Goal: Task Accomplishment & Management: Manage account settings

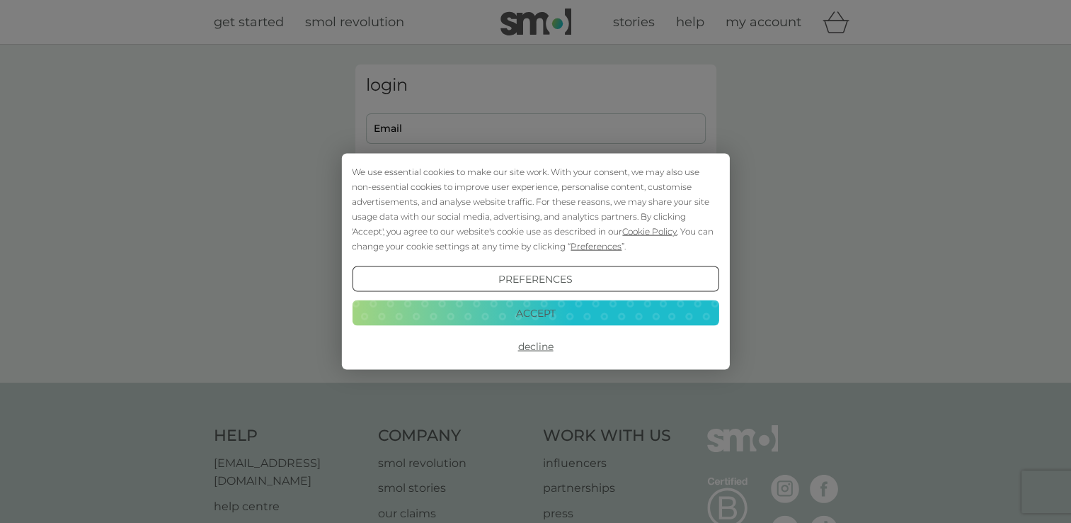
type input "[EMAIL_ADDRESS][DOMAIN_NAME]"
click at [523, 310] on button "Accept" at bounding box center [535, 312] width 367 height 25
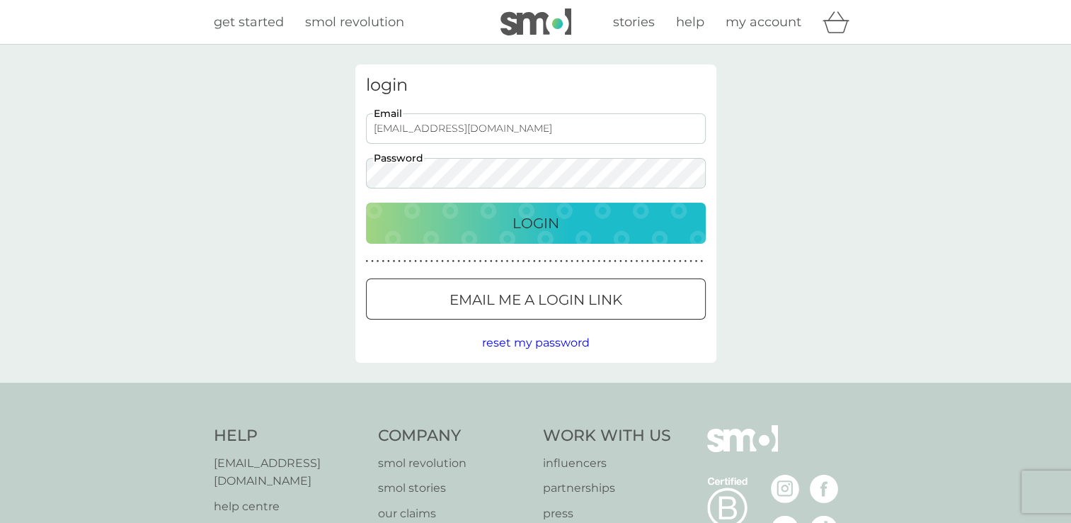
click at [505, 218] on div "Login" at bounding box center [536, 223] width 312 height 23
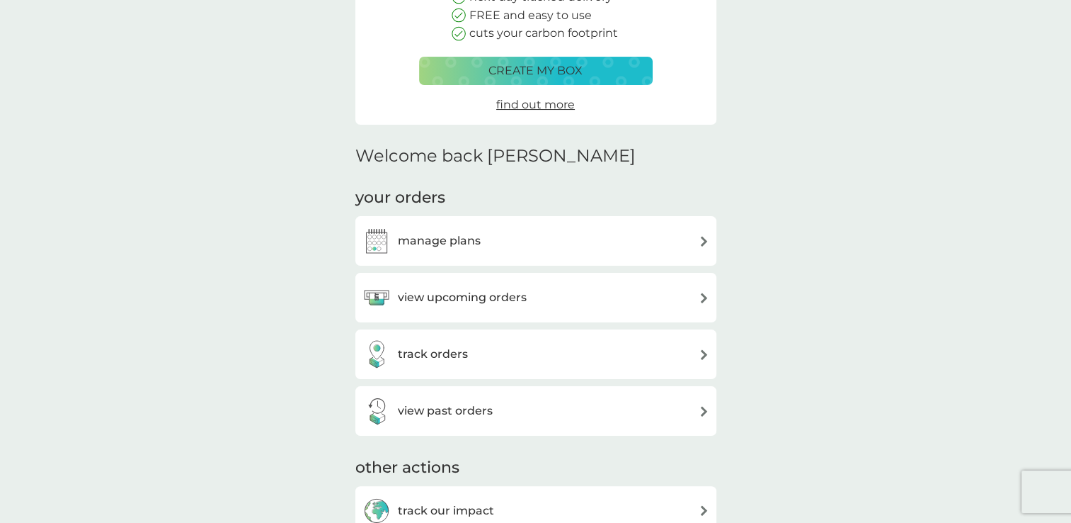
scroll to position [354, 0]
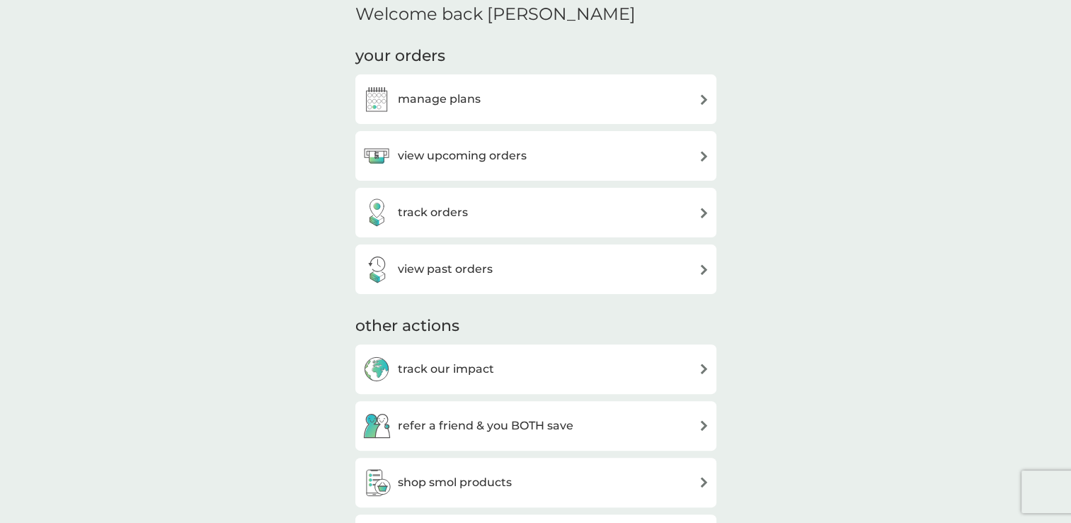
click at [606, 108] on div "manage plans" at bounding box center [536, 99] width 347 height 28
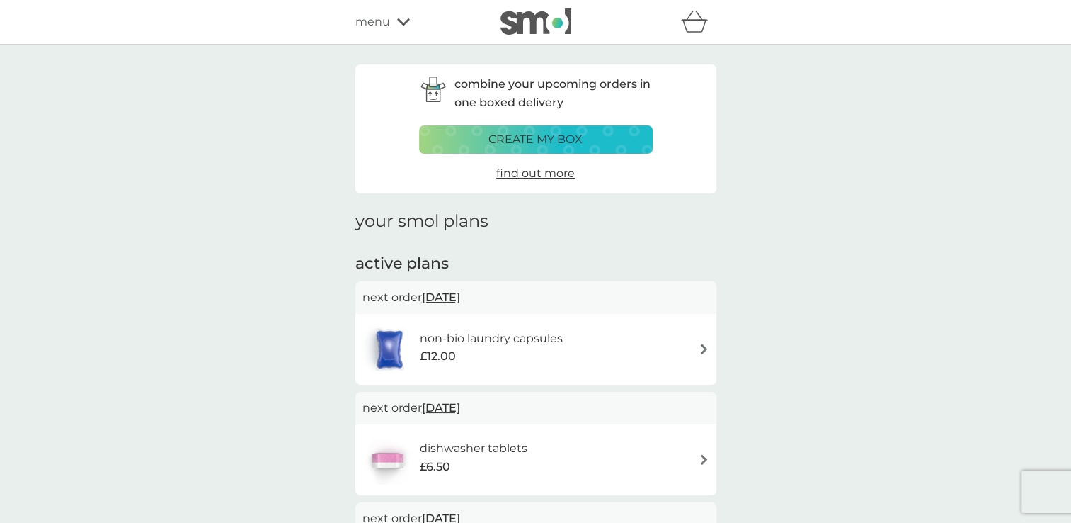
scroll to position [212, 0]
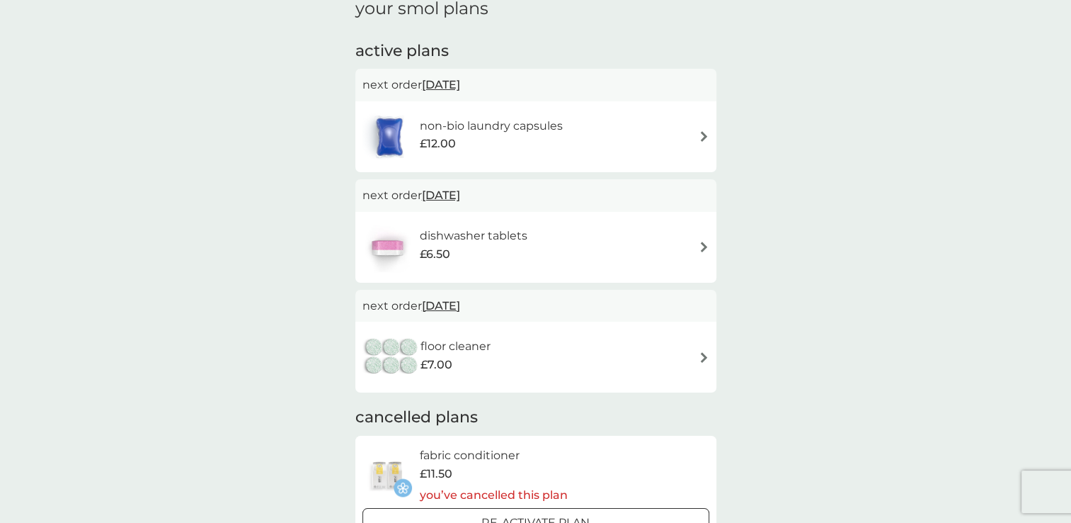
click at [639, 356] on div "floor cleaner £7.00" at bounding box center [536, 357] width 347 height 50
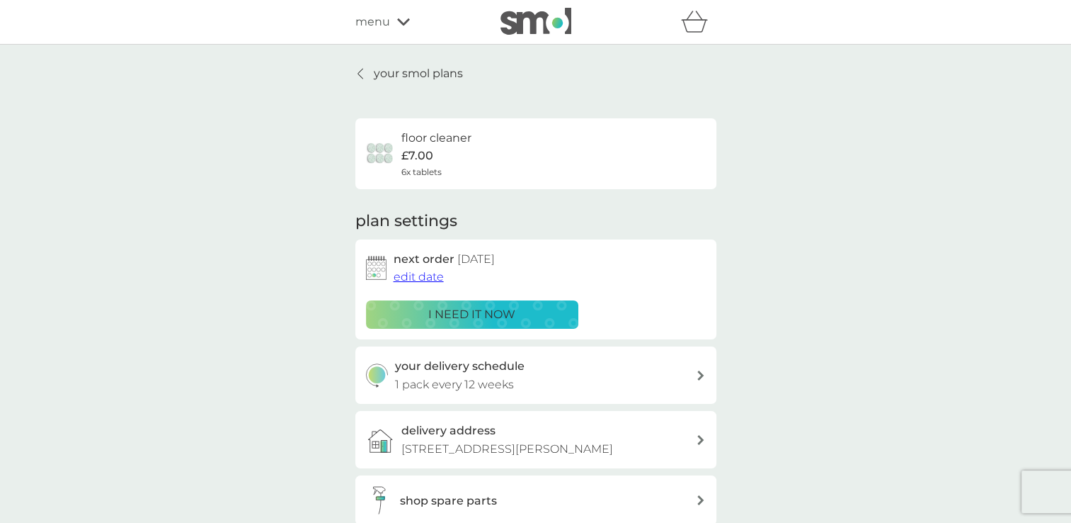
scroll to position [142, 0]
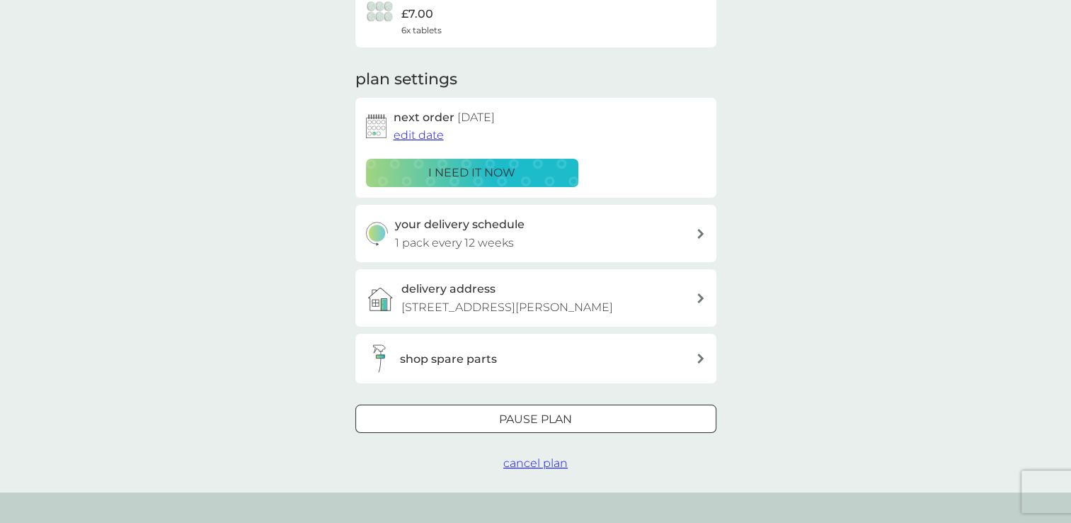
click at [550, 254] on div "your delivery schedule 1 pack every 12 weeks" at bounding box center [536, 233] width 361 height 57
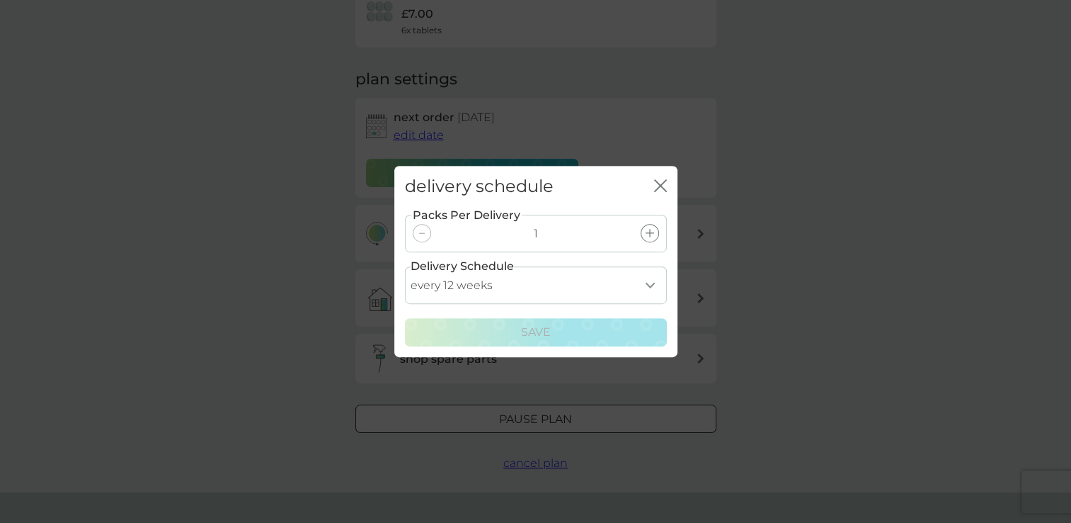
click at [652, 291] on select "every 1 week every 2 weeks every 3 weeks every 4 weeks every 5 weeks every 6 we…" at bounding box center [536, 285] width 262 height 38
select select "175"
click at [405, 266] on select "every 1 week every 2 weeks every 3 weeks every 4 weeks every 5 weeks every 6 we…" at bounding box center [536, 285] width 262 height 38
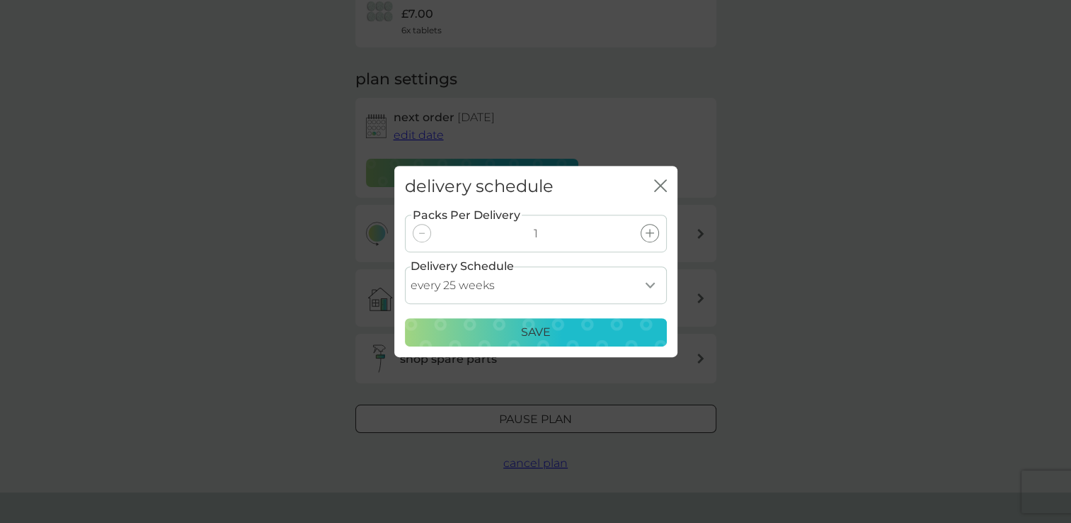
click at [503, 328] on div "Save" at bounding box center [536, 332] width 244 height 18
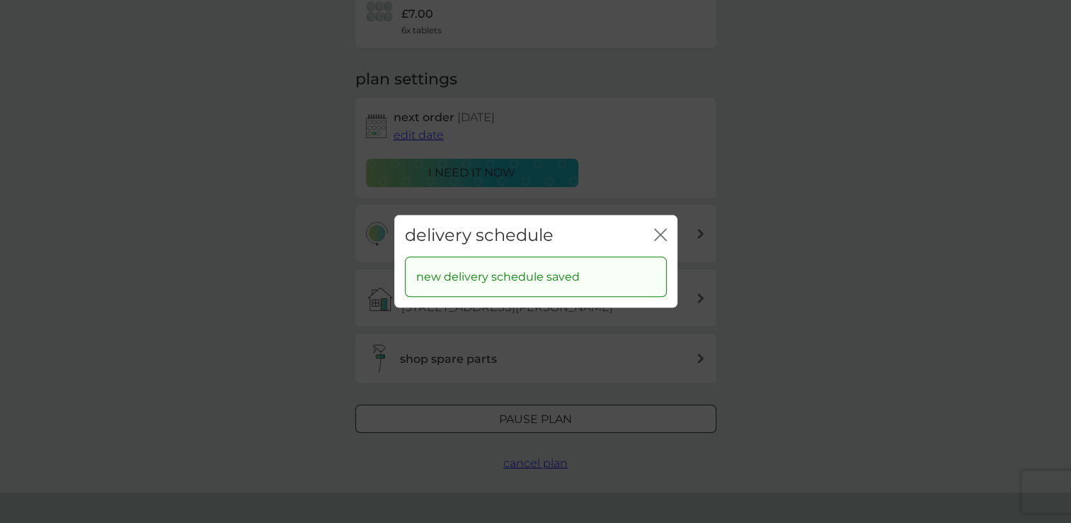
click at [652, 234] on div "delivery schedule close" at bounding box center [535, 236] width 283 height 42
click at [659, 237] on icon "close" at bounding box center [658, 234] width 6 height 11
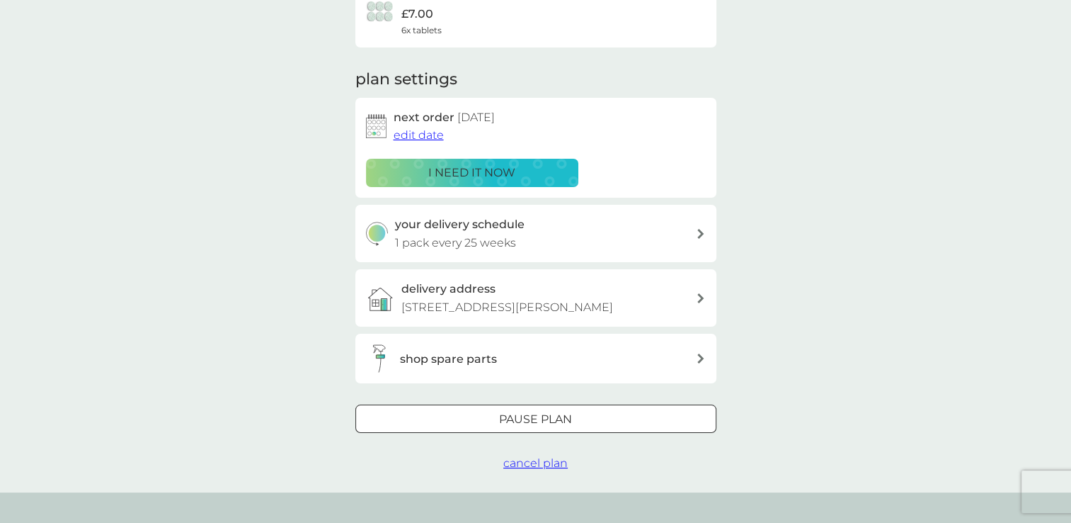
scroll to position [0, 0]
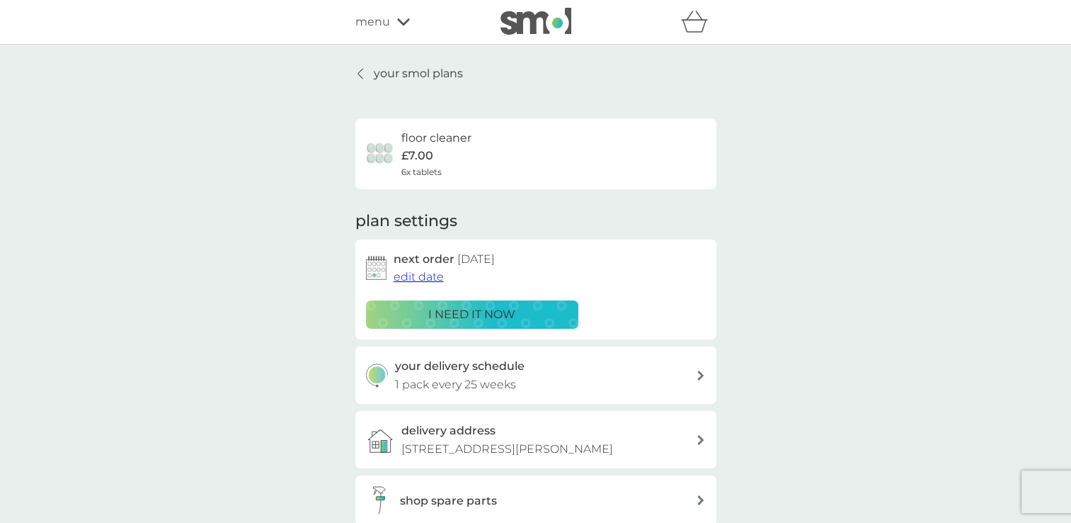
click at [402, 81] on p "your smol plans" at bounding box center [418, 73] width 89 height 18
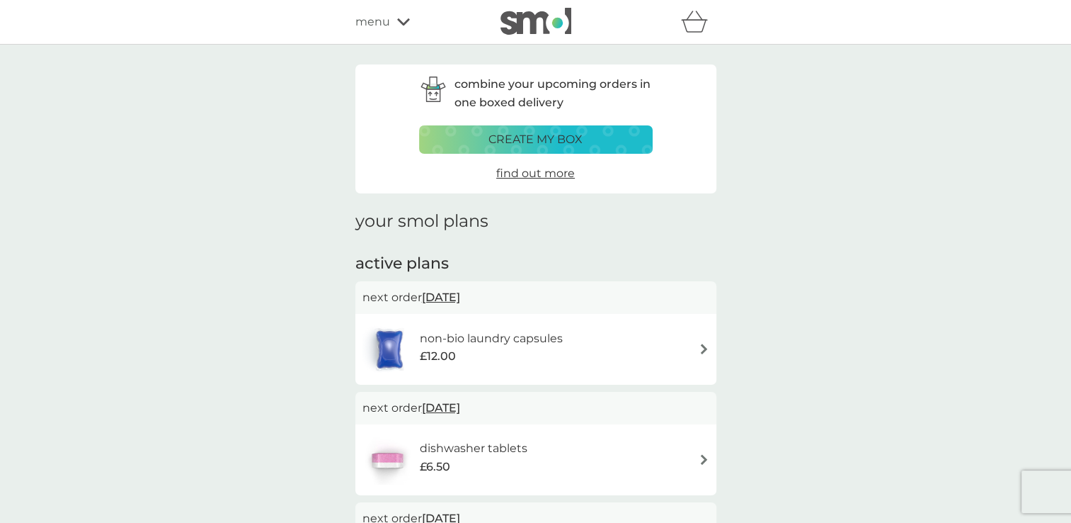
click at [704, 462] on img at bounding box center [704, 459] width 11 height 11
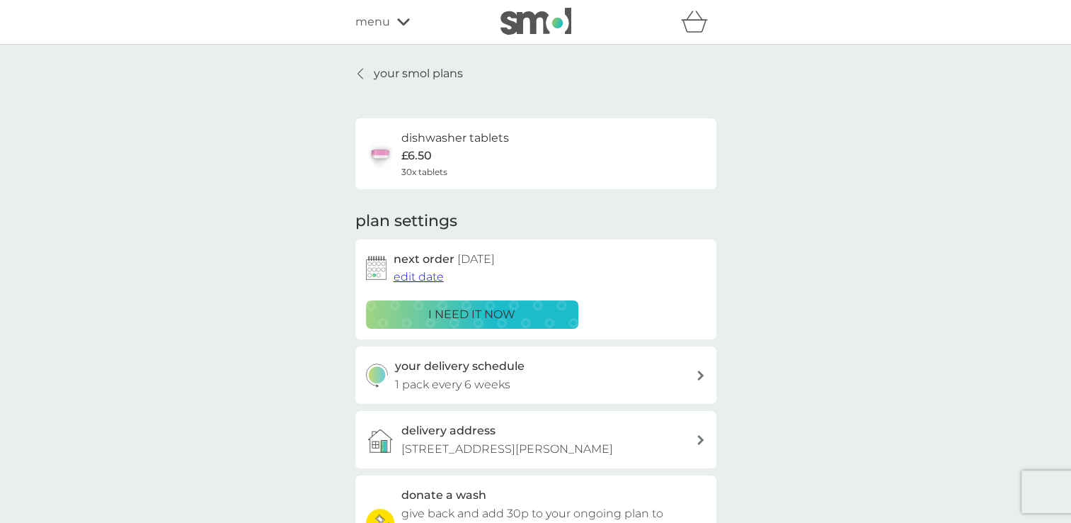
scroll to position [142, 0]
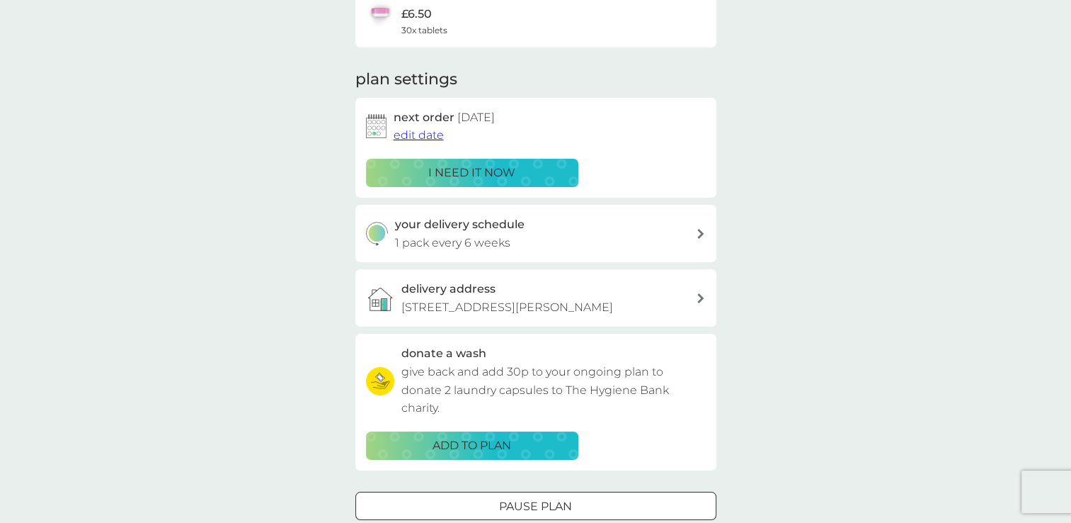
click at [692, 243] on div "your delivery schedule 1 pack every 6 weeks" at bounding box center [545, 233] width 301 height 36
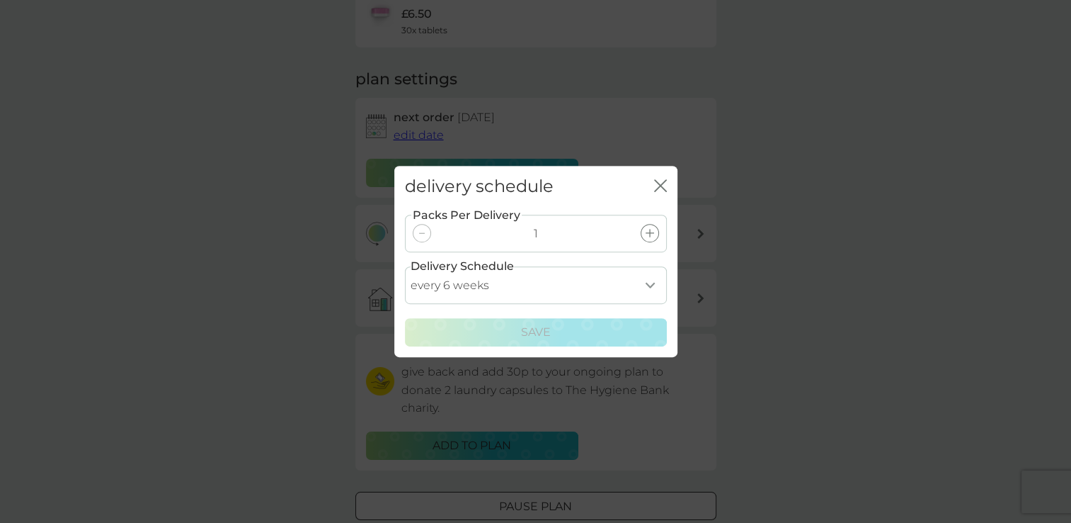
click at [641, 288] on select "every 1 week every 2 weeks every 3 weeks every 4 weeks every 5 weeks every 6 we…" at bounding box center [536, 285] width 262 height 38
select select "28"
click at [405, 266] on select "every 1 week every 2 weeks every 3 weeks every 4 weeks every 5 weeks every 6 we…" at bounding box center [536, 285] width 262 height 38
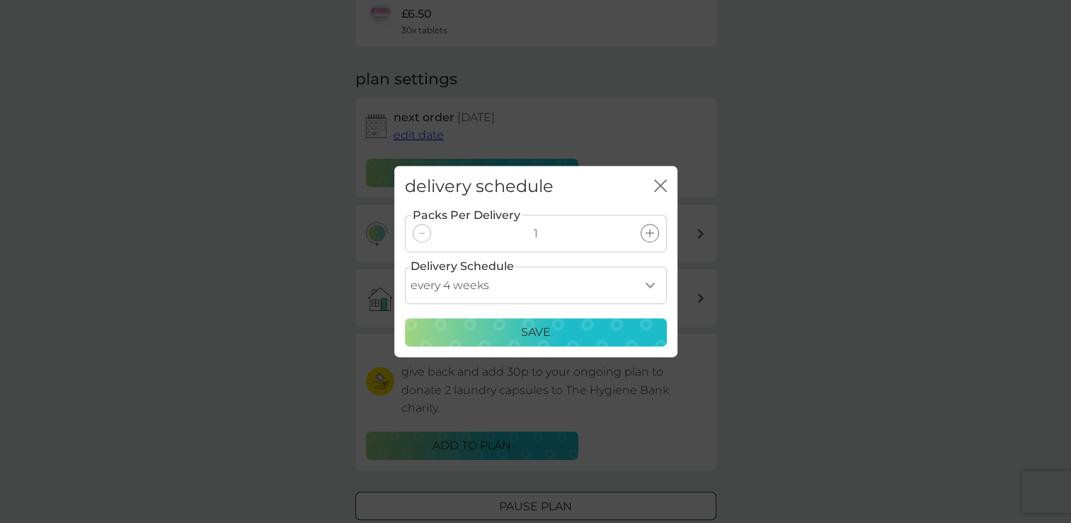
click at [535, 329] on p "Save" at bounding box center [536, 332] width 30 height 18
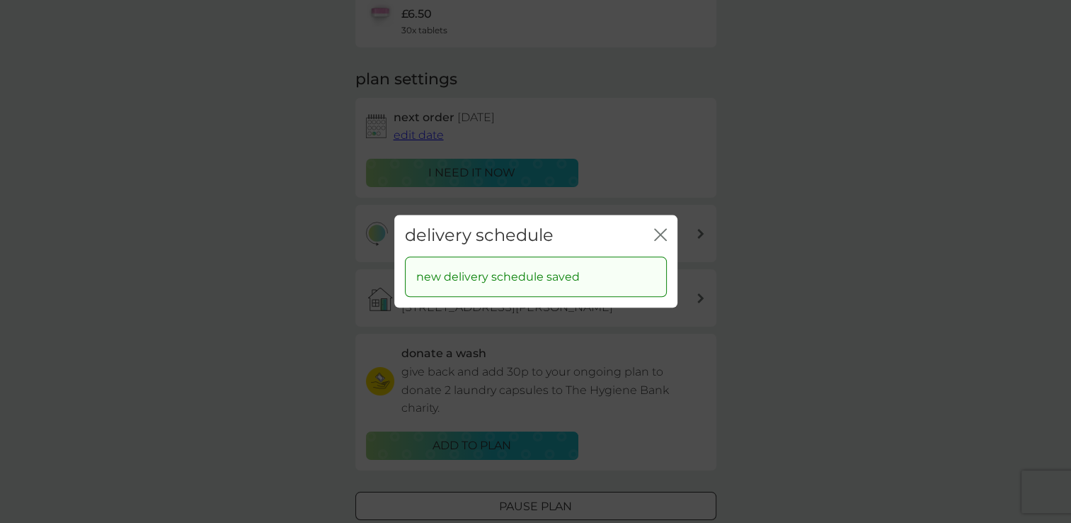
click at [664, 231] on icon "close" at bounding box center [664, 234] width 6 height 11
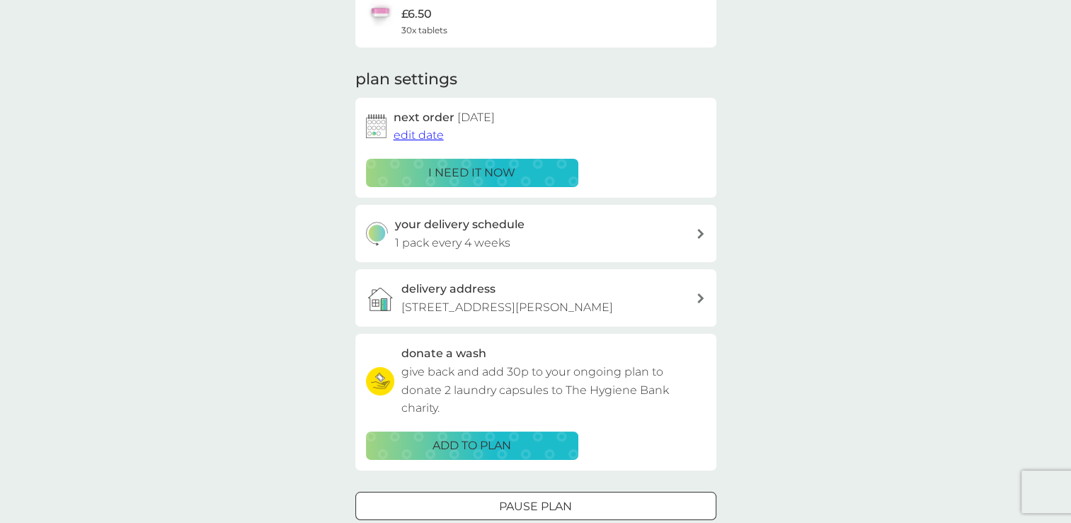
scroll to position [0, 0]
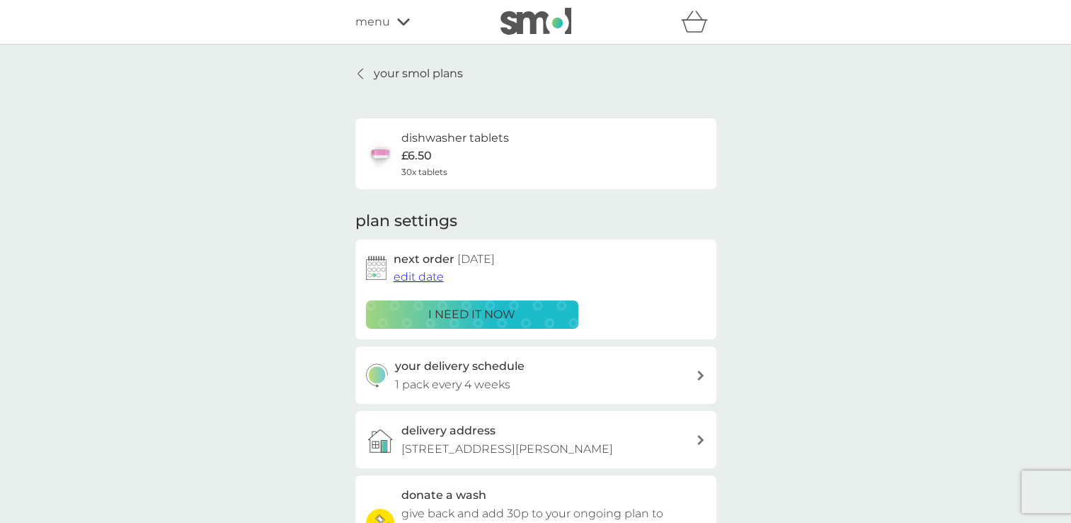
click at [417, 273] on span "edit date" at bounding box center [419, 276] width 50 height 13
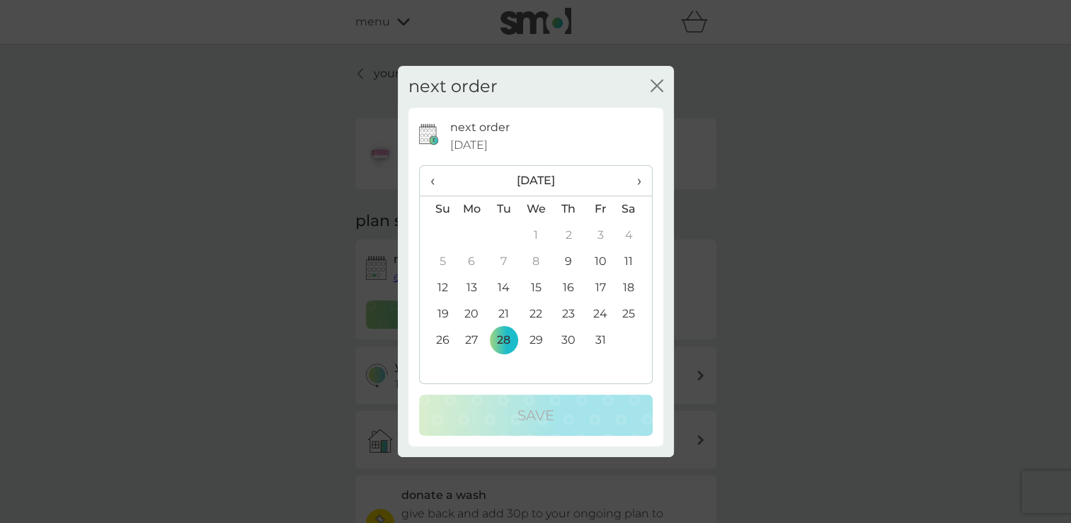
click at [439, 282] on td "12" at bounding box center [438, 288] width 36 height 26
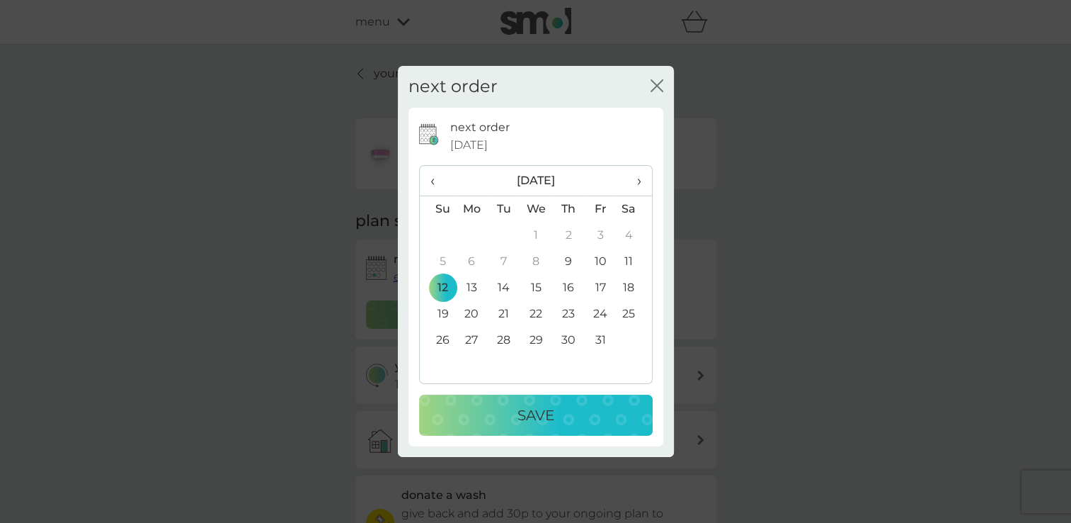
click at [521, 418] on p "Save" at bounding box center [536, 415] width 37 height 23
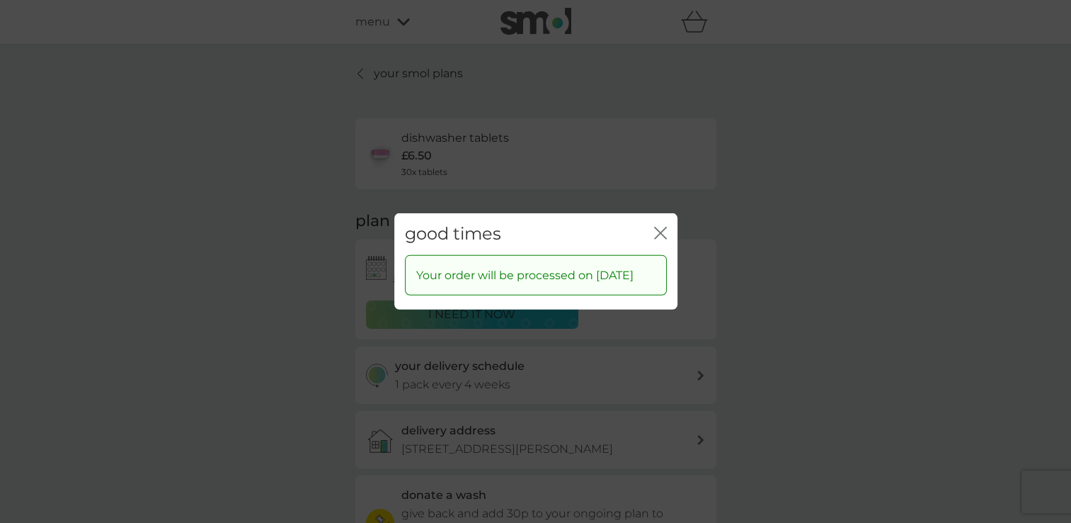
click at [663, 227] on icon "close" at bounding box center [664, 232] width 6 height 11
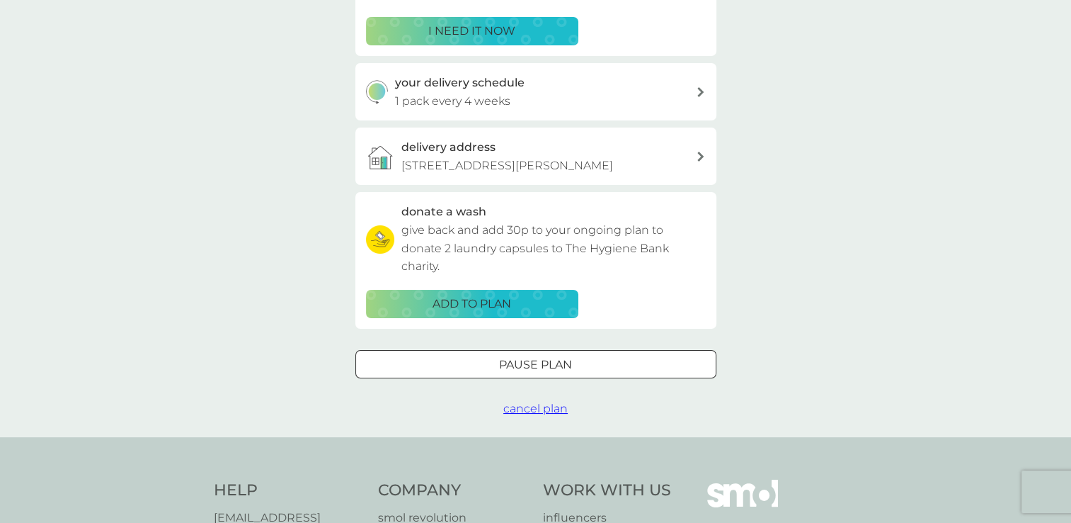
scroll to position [516, 0]
